Goal: Task Accomplishment & Management: Use online tool/utility

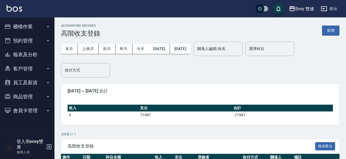
click at [16, 31] on button "櫃檯作業" at bounding box center [27, 27] width 50 height 14
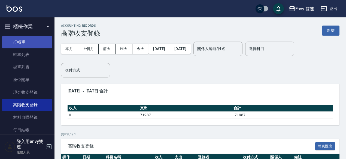
click at [23, 40] on link "打帳單" at bounding box center [27, 42] width 50 height 13
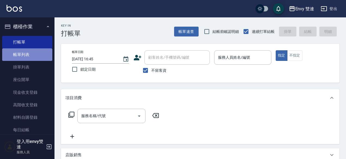
click at [38, 52] on link "帳單列表" at bounding box center [27, 55] width 50 height 13
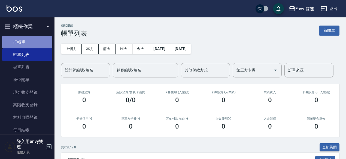
click at [44, 42] on link "打帳單" at bounding box center [27, 42] width 50 height 13
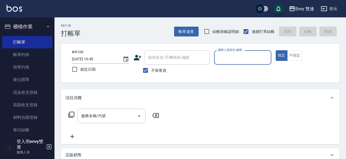
click at [168, 68] on div "不留客資" at bounding box center [172, 70] width 76 height 11
